Goal: Information Seeking & Learning: Learn about a topic

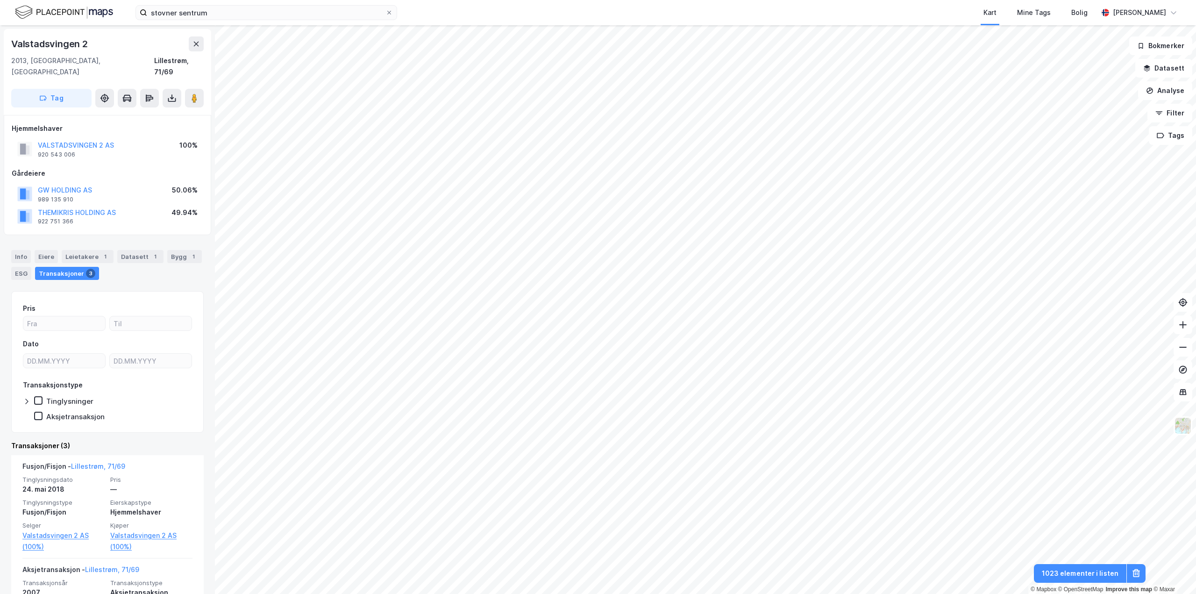
click at [808, 593] on html "stovner sentrum Kart Mine Tags Bolig Trygve Dyremyhr © Mapbox © OpenStreetMap I…" at bounding box center [598, 297] width 1196 height 594
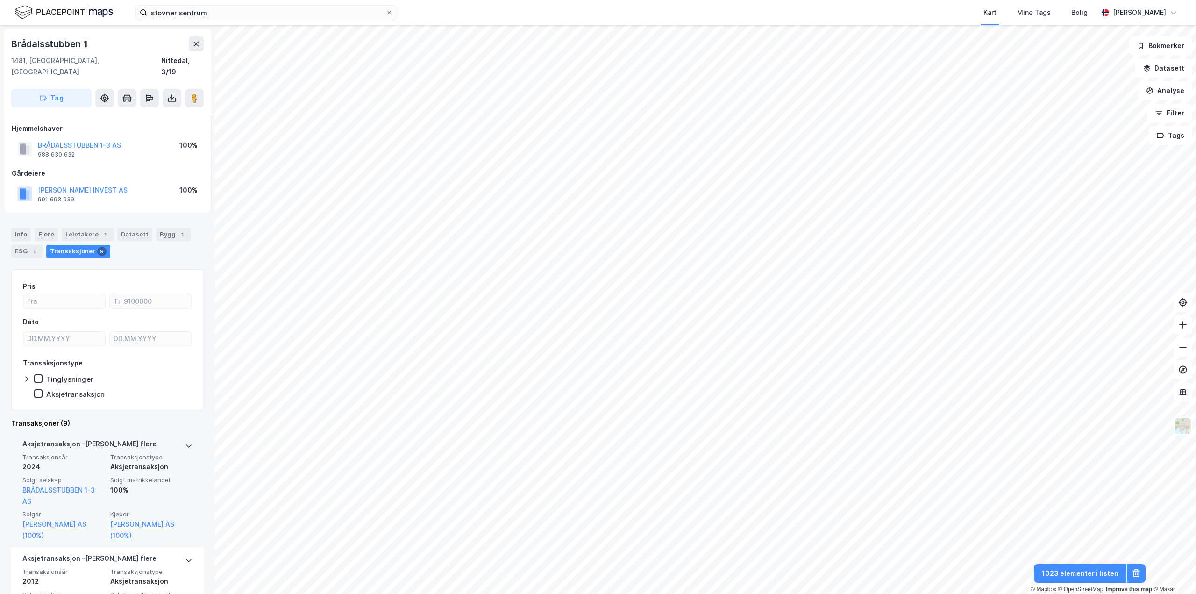
scroll to position [93, 0]
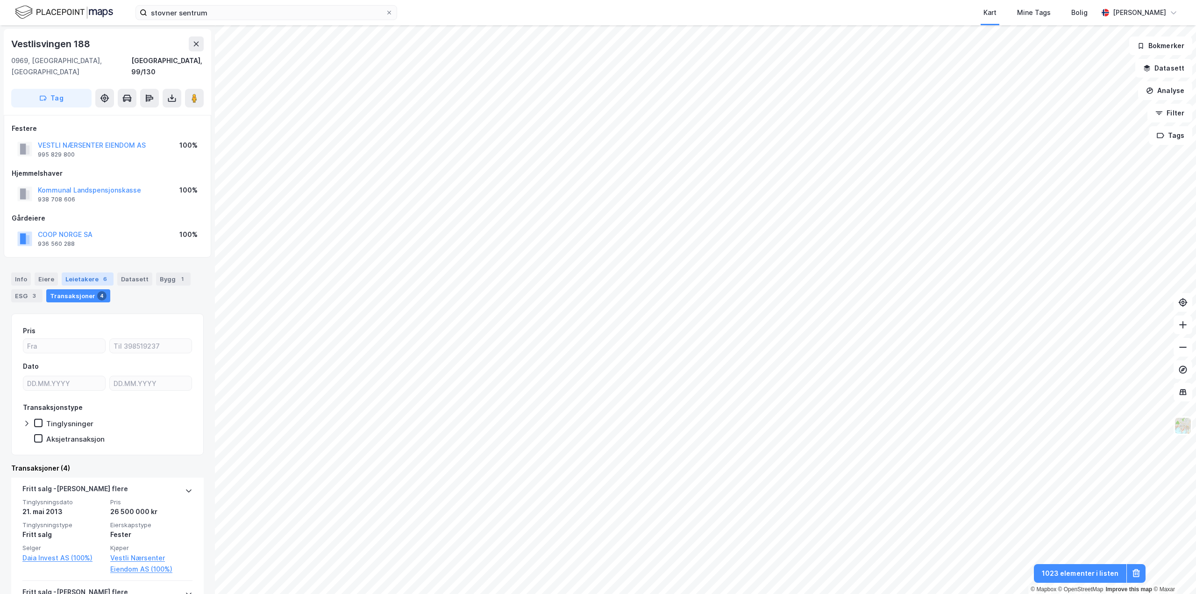
click at [74, 272] on div "Leietakere 6" at bounding box center [88, 278] width 52 height 13
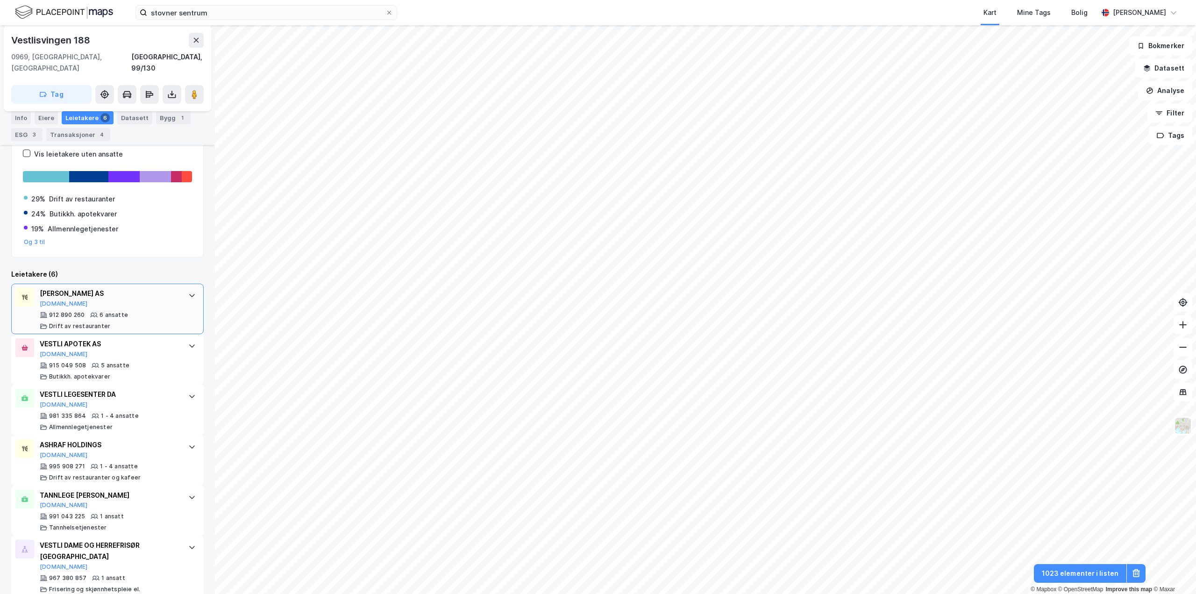
scroll to position [203, 0]
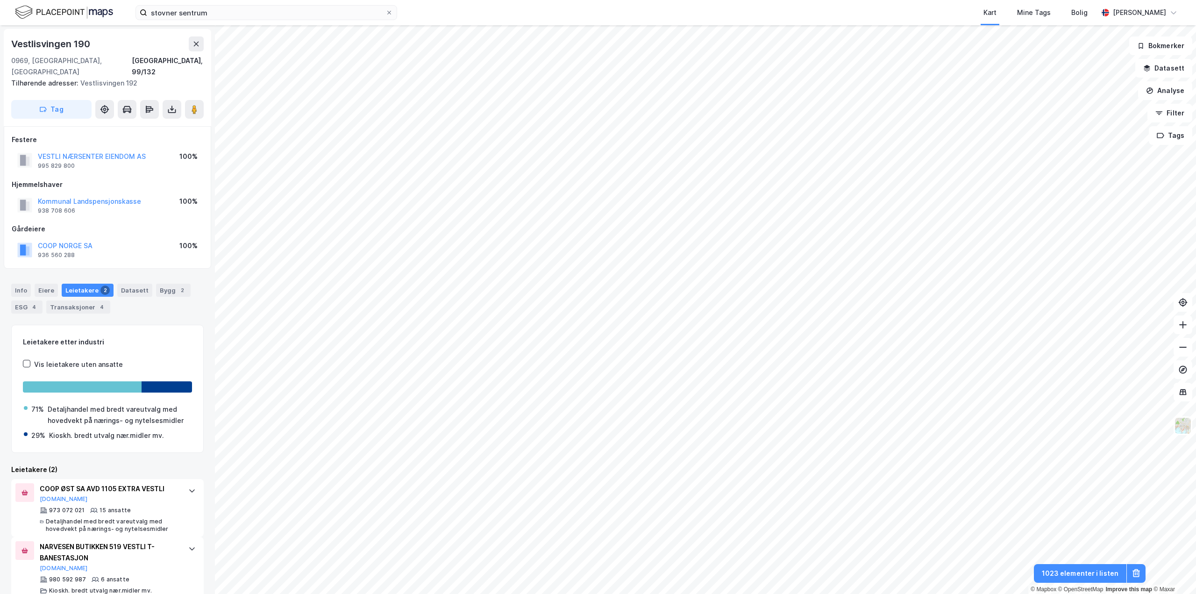
click at [721, 16] on div "stovner sentrum Kart Mine Tags Bolig Trygve Dyremyhr © Mapbox © OpenStreetMap I…" at bounding box center [598, 297] width 1196 height 594
click at [581, 11] on div "stovner sentrum Kart Mine Tags Bolig Trygve Dyremyhr © Mapbox © OpenStreetMap I…" at bounding box center [598, 297] width 1196 height 594
click at [791, 593] on html "stovner sentrum Kart Mine Tags Bolig Trygve Dyremyhr © Mapbox © OpenStreetMap I…" at bounding box center [598, 297] width 1196 height 594
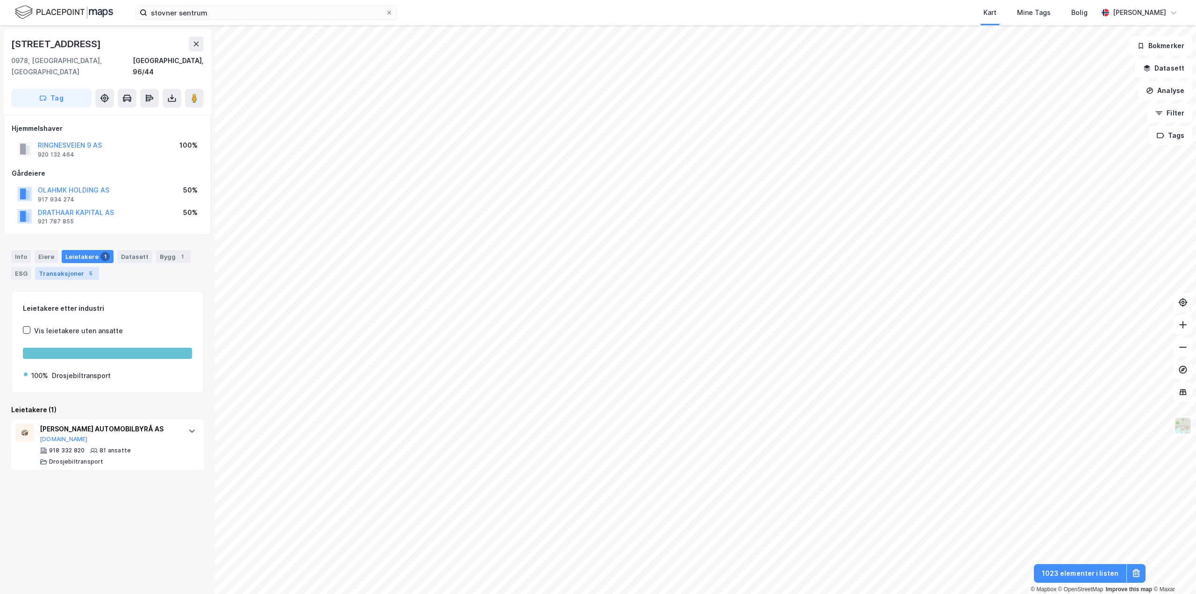
click at [51, 267] on div "Transaksjoner 5" at bounding box center [67, 273] width 64 height 13
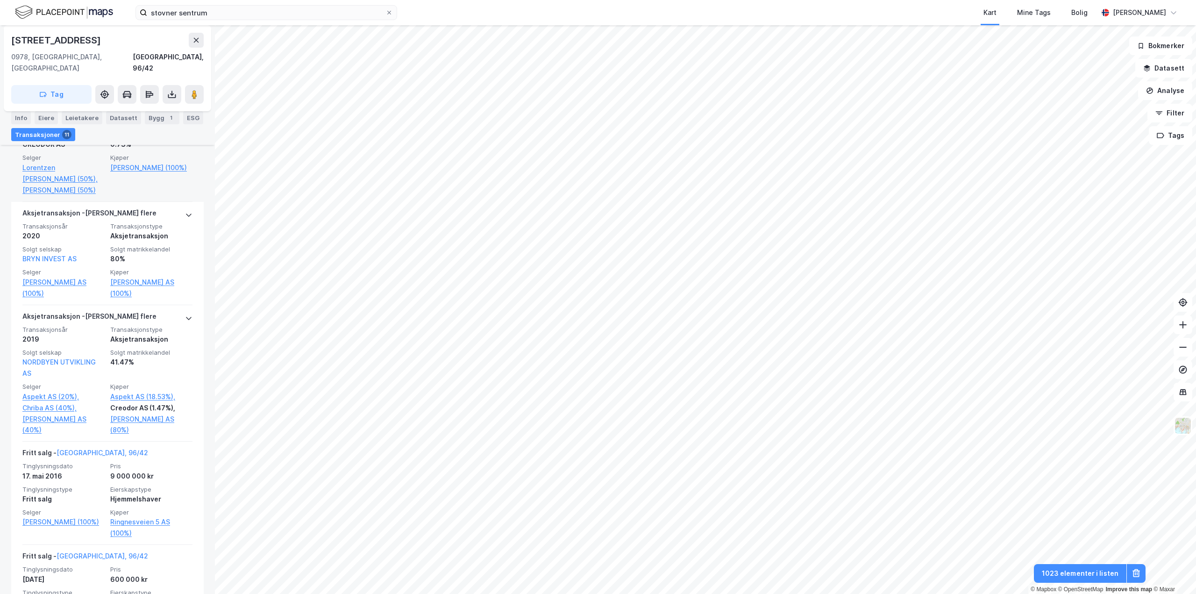
scroll to position [374, 0]
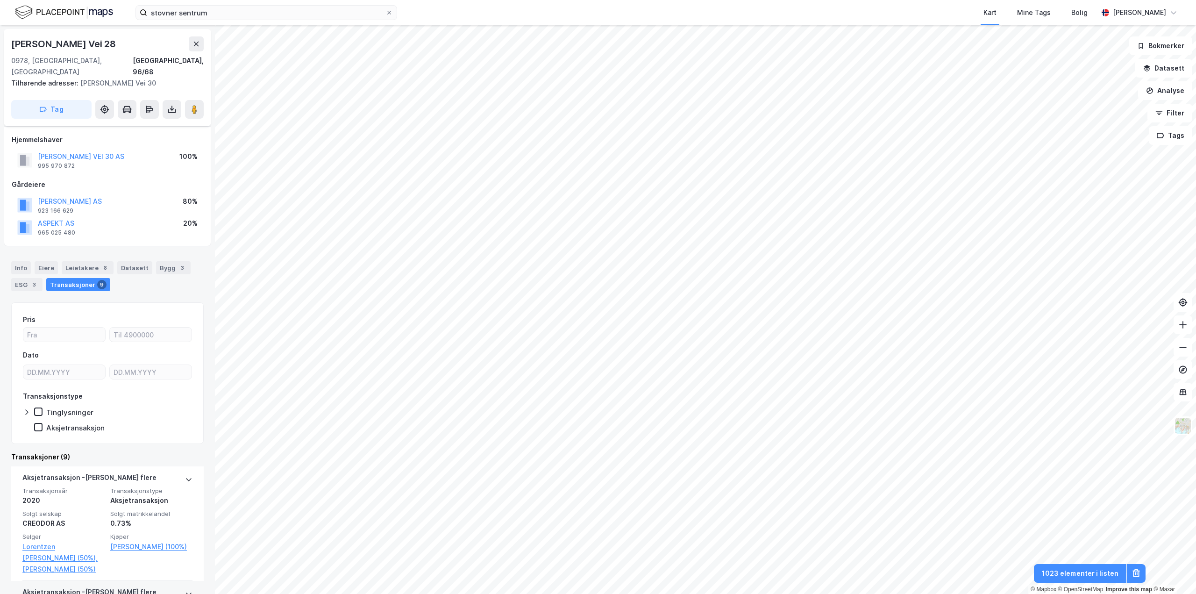
scroll to position [327, 0]
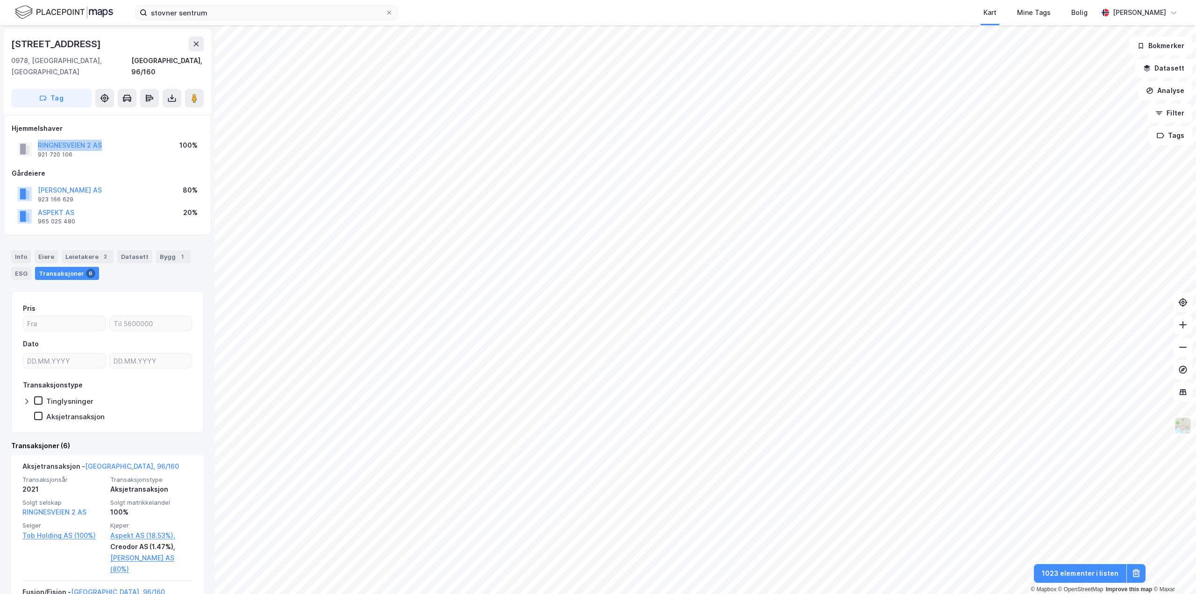
drag, startPoint x: 119, startPoint y: 133, endPoint x: 36, endPoint y: 134, distance: 82.2
click at [36, 138] on div "RINGNESVEIEN 2 AS 921 720 106 100%" at bounding box center [107, 149] width 191 height 22
copy button "RINGNESVEIEN 2 AS"
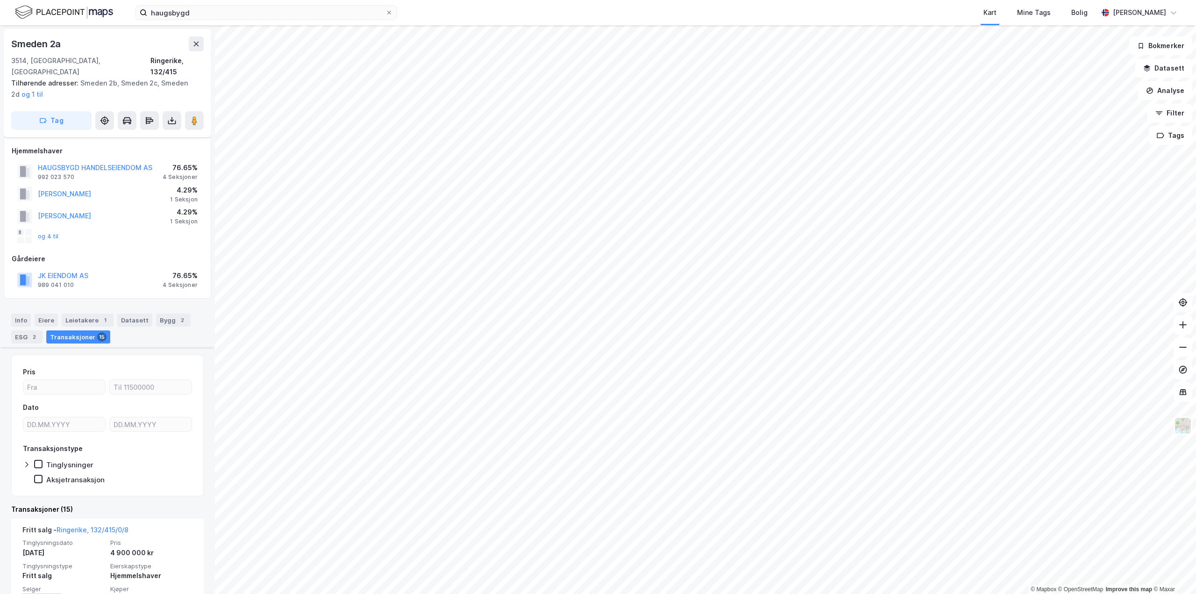
scroll to position [280, 0]
